Goal: Information Seeking & Learning: Learn about a topic

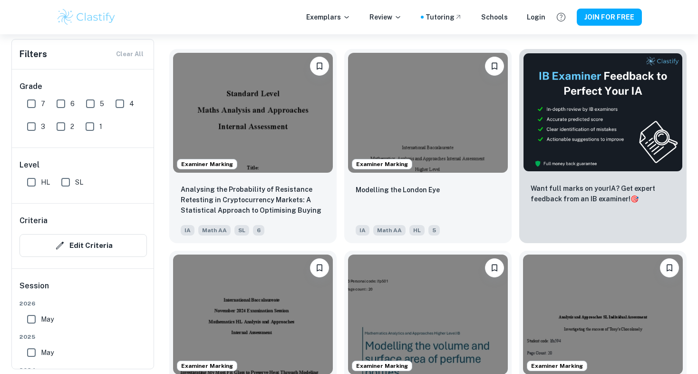
scroll to position [289, 0]
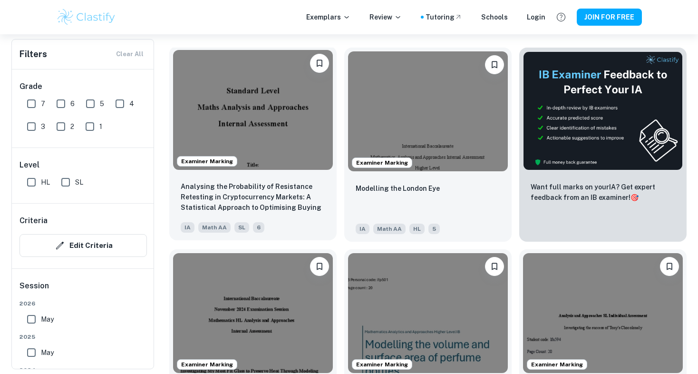
click at [264, 160] on img at bounding box center [253, 110] width 160 height 120
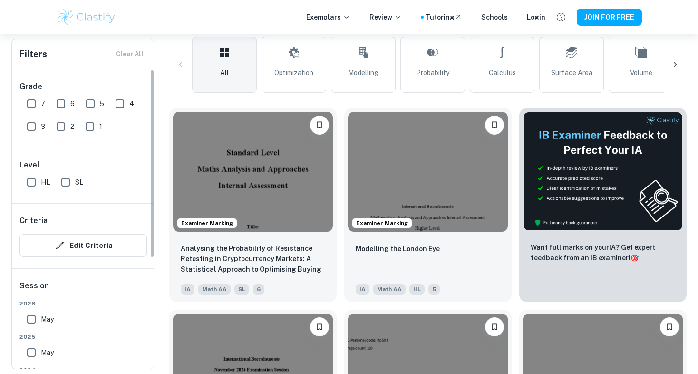
click at [34, 105] on input "7" at bounding box center [31, 103] width 19 height 19
checkbox input "true"
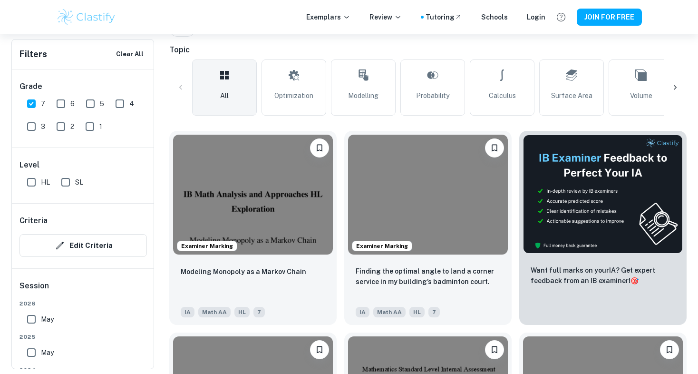
click at [33, 176] on input "HL" at bounding box center [31, 182] width 19 height 19
checkbox input "true"
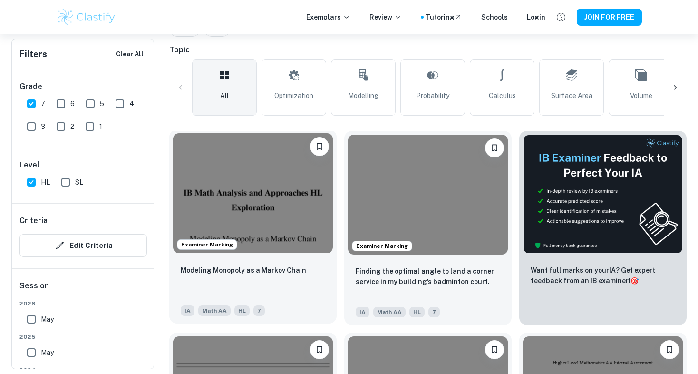
click at [309, 196] on img at bounding box center [253, 193] width 160 height 120
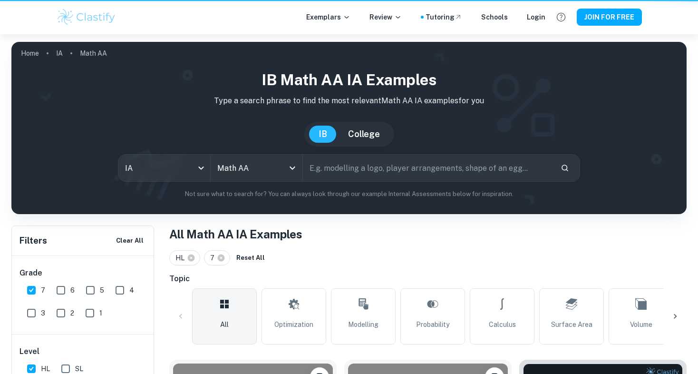
scroll to position [229, 0]
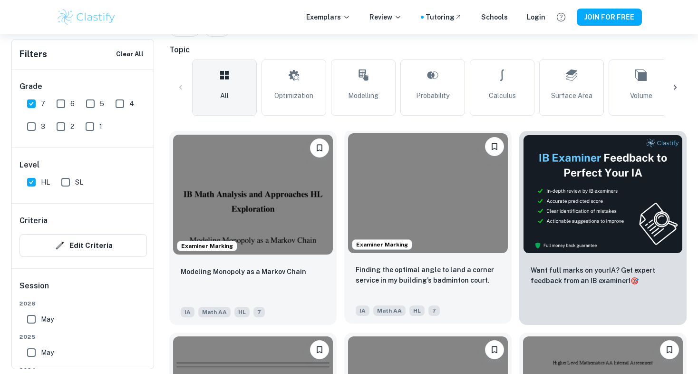
click at [386, 205] on img at bounding box center [428, 193] width 160 height 120
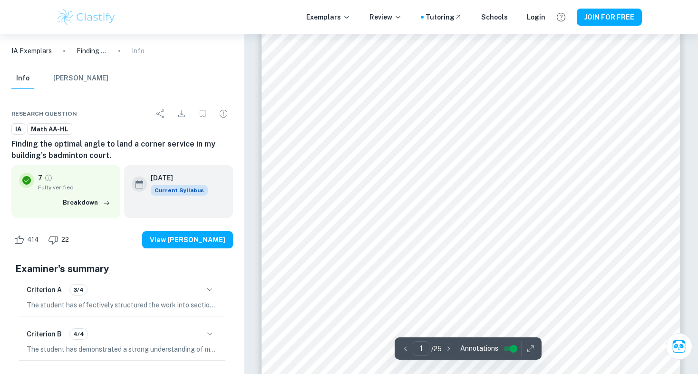
scroll to position [172, 0]
click at [415, 30] on div "Exemplars Review Tutoring Schools Login JOIN FOR FREE" at bounding box center [349, 17] width 698 height 34
